Goal: Navigation & Orientation: Find specific page/section

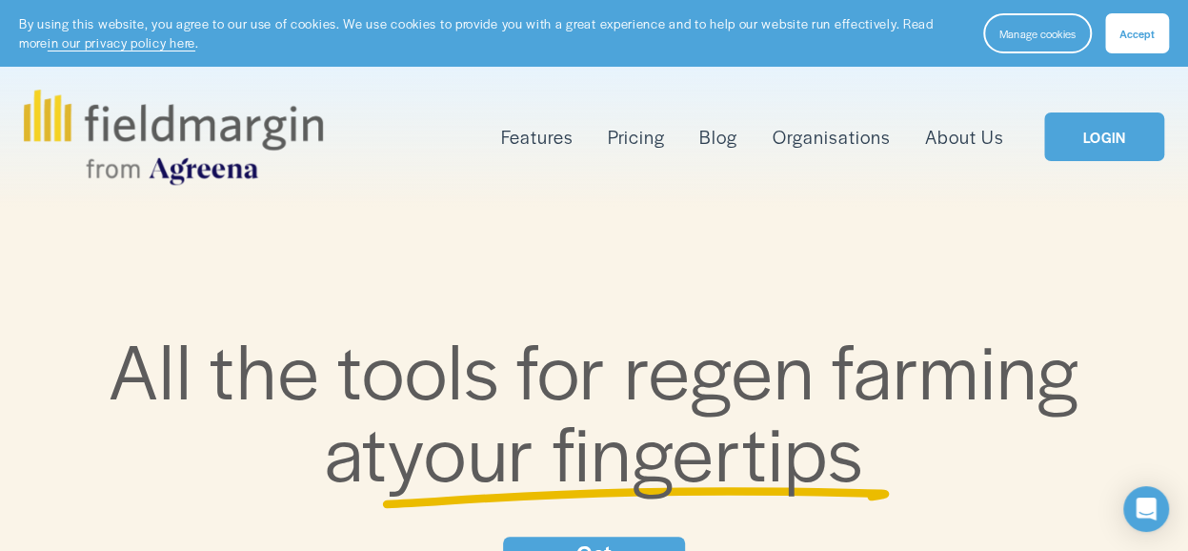
click at [1143, 37] on span "Accept" at bounding box center [1136, 33] width 35 height 15
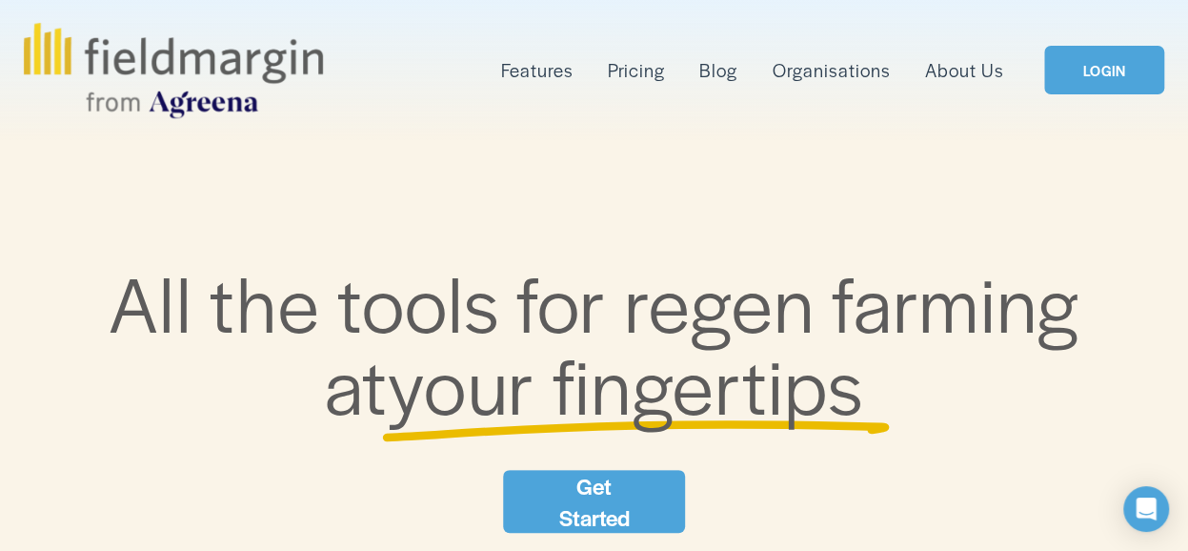
click at [617, 502] on link "Get Started" at bounding box center [593, 501] width 181 height 63
click at [829, 72] on link "Organisations" at bounding box center [831, 70] width 118 height 30
